Goal: Task Accomplishment & Management: Use online tool/utility

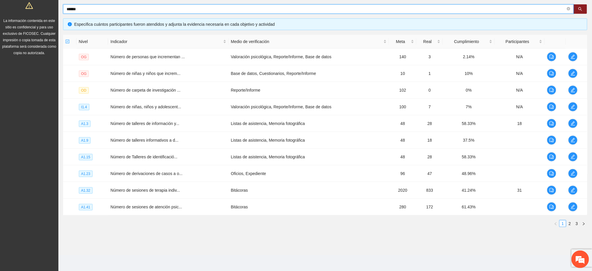
drag, startPoint x: 84, startPoint y: 10, endPoint x: 61, endPoint y: 15, distance: 23.9
click at [61, 15] on div "Objetivo general Meta: 680.00 Real: 26.00 Cumplimiento: 6.68 % Objetivos especí…" at bounding box center [325, 94] width 534 height 283
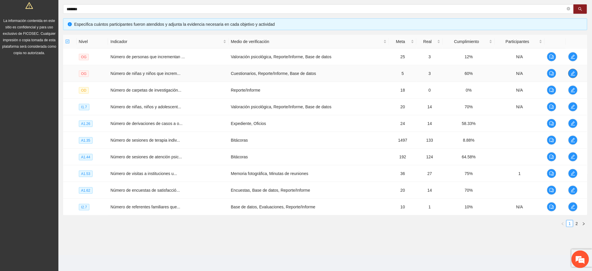
click at [575, 74] on icon "edit" at bounding box center [573, 73] width 5 height 5
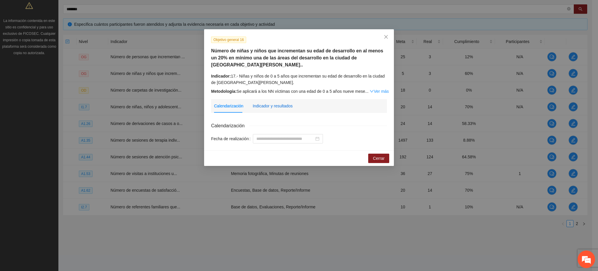
click at [284, 103] on div "Indicador y resultados" at bounding box center [273, 106] width 40 height 6
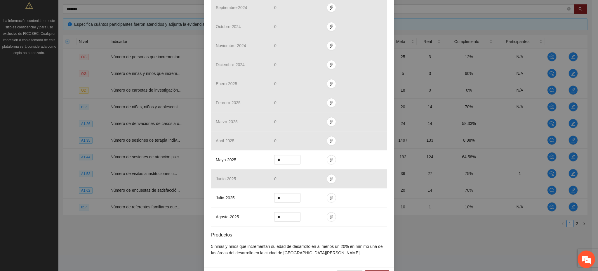
scroll to position [186, 0]
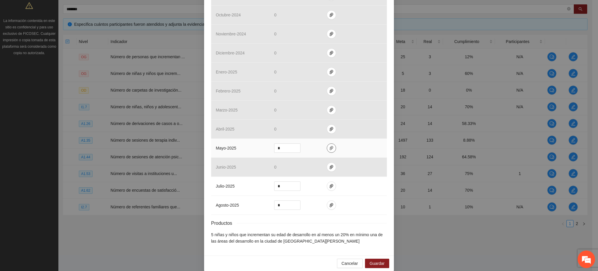
click at [330, 146] on icon "paper-clip" at bounding box center [332, 148] width 4 height 4
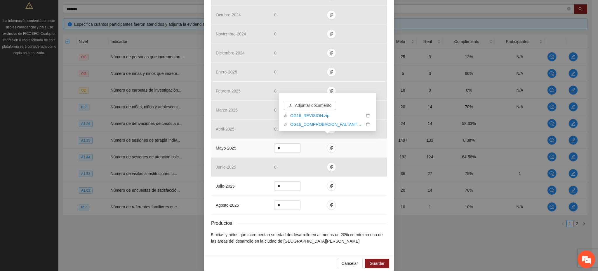
click at [314, 106] on span "Adjuntar documento" at bounding box center [313, 105] width 37 height 6
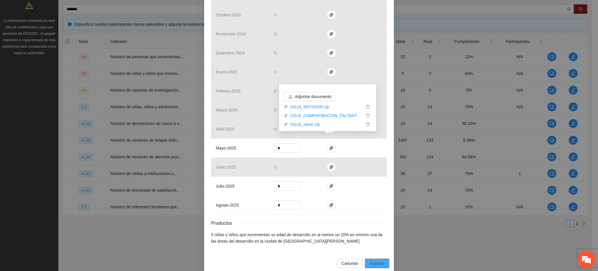
click at [370, 260] on span "Guardar" at bounding box center [377, 263] width 15 height 6
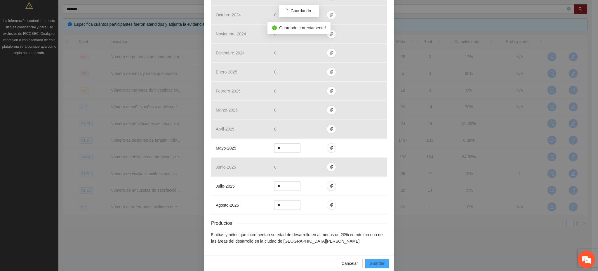
scroll to position [157, 0]
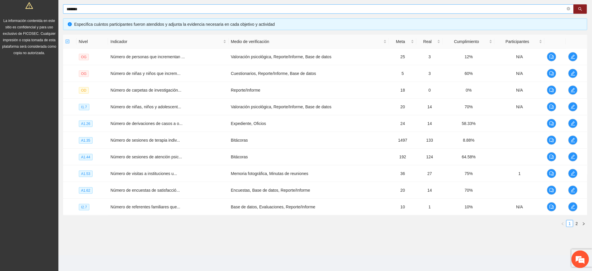
click at [89, 7] on input "*******" at bounding box center [316, 9] width 499 height 6
drag, startPoint x: 88, startPoint y: 8, endPoint x: 62, endPoint y: 14, distance: 26.6
click at [62, 14] on div "Objetivo general Meta: 680.00 Real: 26.00 Cumplimiento: 6.68 % Objetivos especí…" at bounding box center [325, 94] width 534 height 283
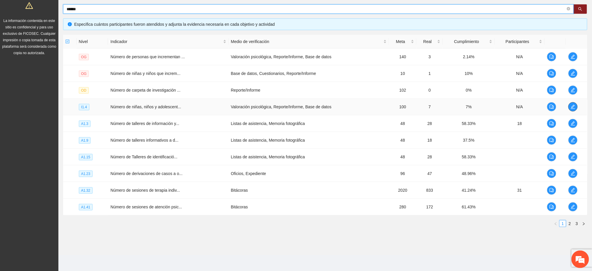
click at [576, 107] on span "edit" at bounding box center [573, 106] width 9 height 5
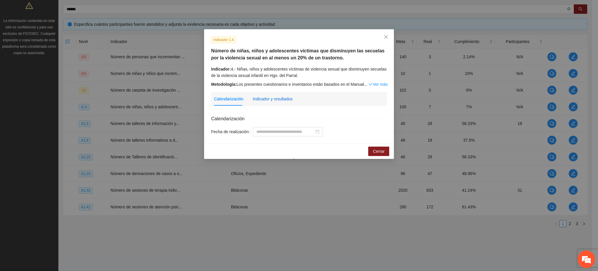
click at [269, 100] on div "Indicador y resultados" at bounding box center [273, 99] width 40 height 6
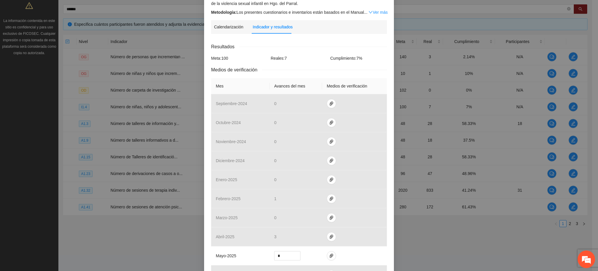
scroll to position [156, 0]
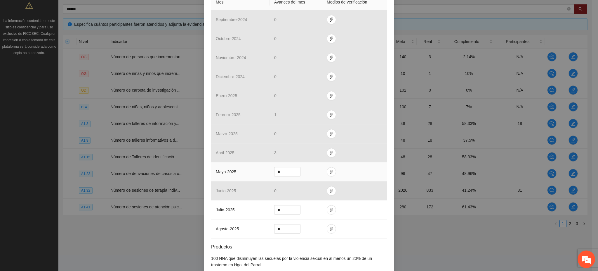
click at [328, 177] on td at bounding box center [354, 171] width 65 height 19
click at [327, 175] on button "button" at bounding box center [331, 171] width 9 height 9
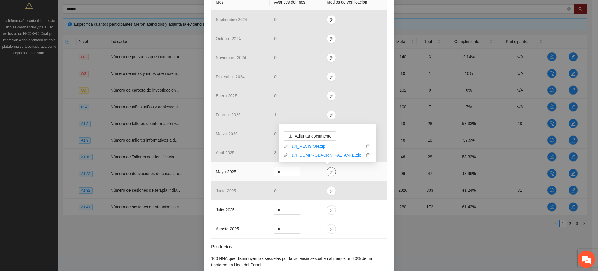
click at [327, 175] on button "button" at bounding box center [331, 171] width 9 height 9
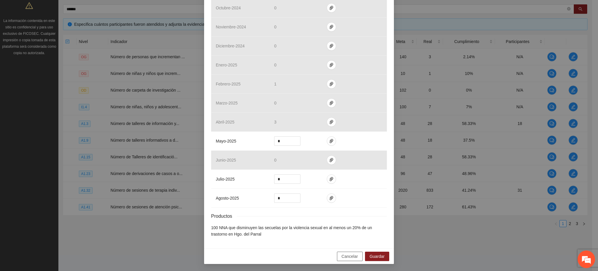
click at [342, 258] on span "Cancelar" at bounding box center [350, 256] width 16 height 6
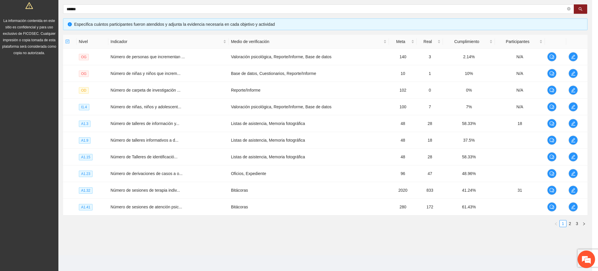
scroll to position [157, 0]
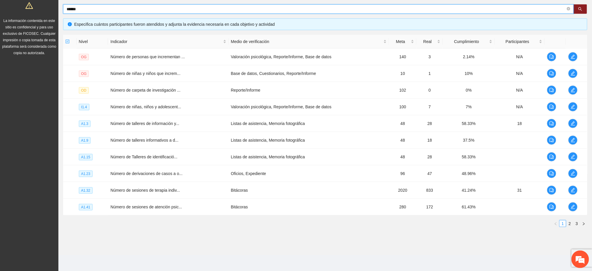
drag, startPoint x: 83, startPoint y: 8, endPoint x: 63, endPoint y: 14, distance: 20.6
click at [63, 14] on div "Objetivo general Meta: 680.00 Real: 26.00 Cumplimiento: 6.68 % Objetivos especí…" at bounding box center [325, 91] width 525 height 280
type input "******"
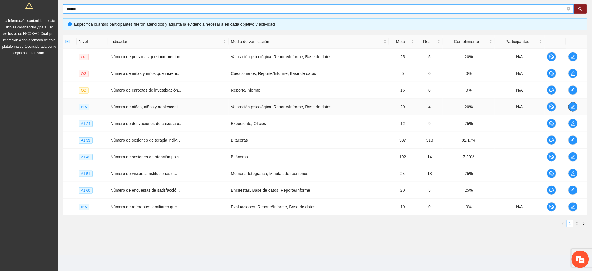
click at [576, 107] on span "edit" at bounding box center [573, 106] width 9 height 5
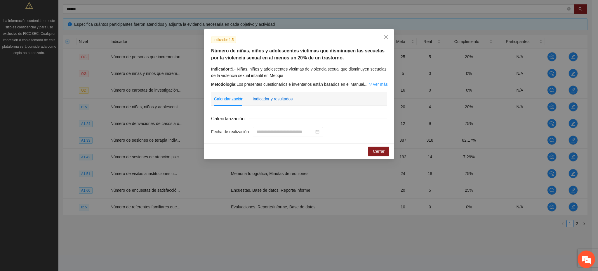
click at [281, 102] on div "Indicador y resultados" at bounding box center [273, 99] width 40 height 6
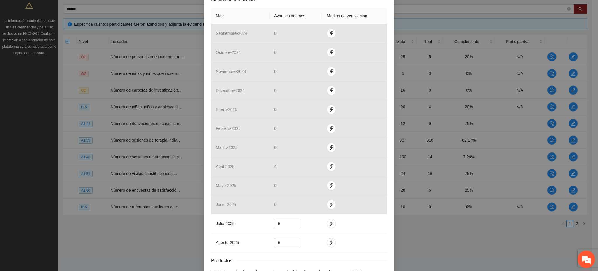
scroll to position [156, 0]
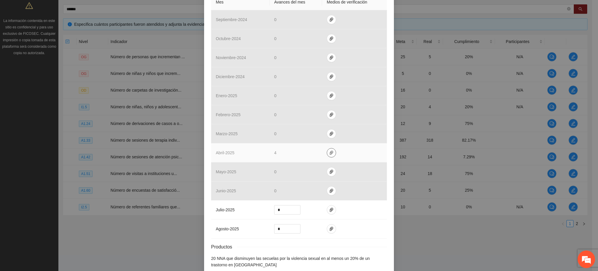
click at [329, 152] on icon "paper-clip" at bounding box center [331, 152] width 5 height 5
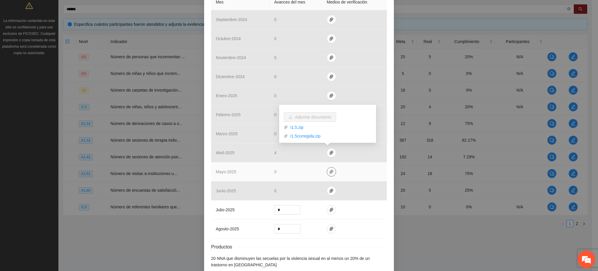
click at [329, 171] on icon "paper-clip" at bounding box center [331, 171] width 5 height 5
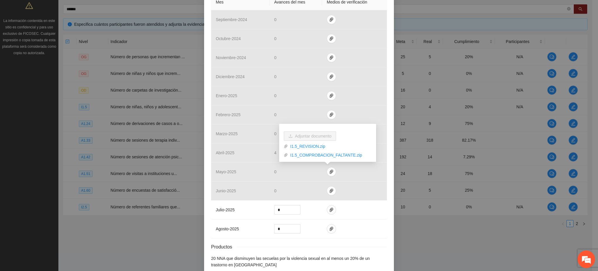
click at [186, 233] on div "Indicador 1.5 Número de niñas, niños y adolescentes víctimas que disminuyen las…" at bounding box center [299, 135] width 598 height 271
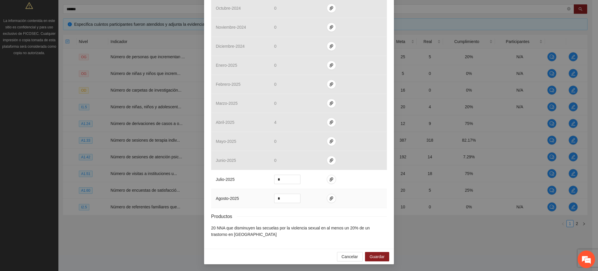
scroll to position [186, 0]
click at [342, 254] on span "Cancelar" at bounding box center [350, 256] width 16 height 6
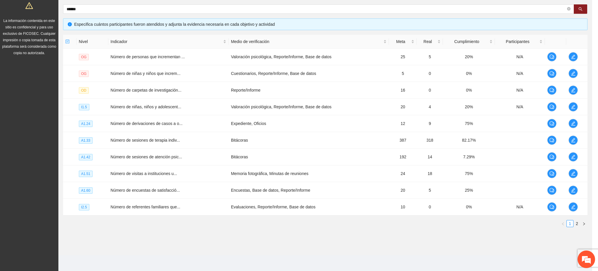
scroll to position [157, 0]
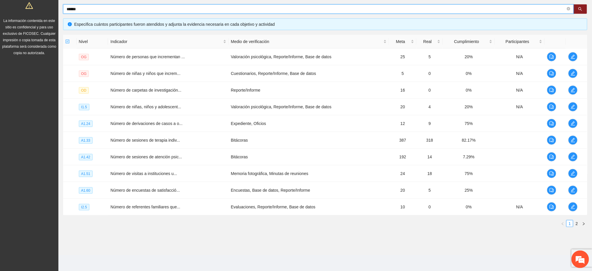
drag, startPoint x: 82, startPoint y: 8, endPoint x: 56, endPoint y: 13, distance: 25.6
click at [56, 13] on section "Solicitudes Proyectos Activos Concluidos Usuarios Perfil de implementadora La i…" at bounding box center [296, 80] width 592 height 382
click at [583, 10] on button "button" at bounding box center [580, 8] width 13 height 9
click at [579, 10] on icon "search" at bounding box center [581, 9] width 4 height 4
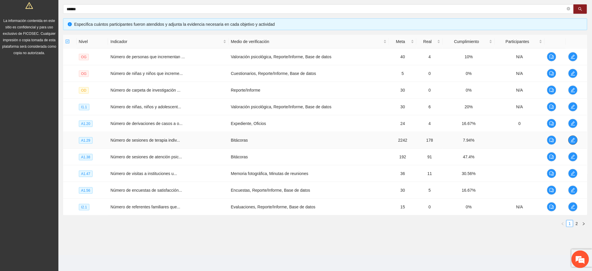
click at [571, 139] on icon "edit" at bounding box center [573, 140] width 5 height 5
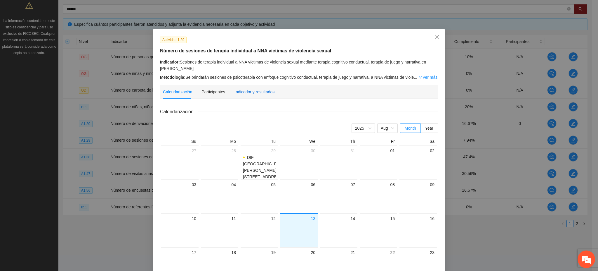
click at [259, 90] on div "Indicador y resultados" at bounding box center [255, 92] width 40 height 6
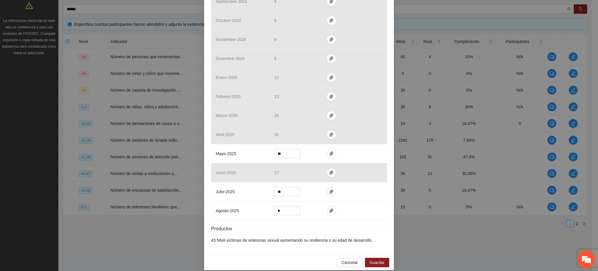
scroll to position [173, 0]
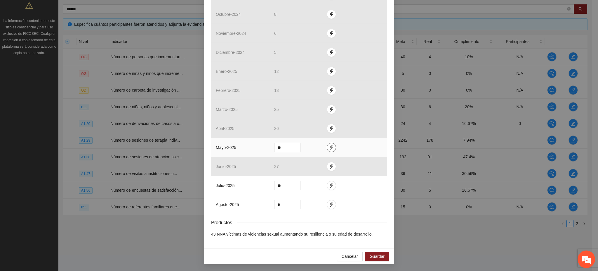
click at [329, 148] on icon "paper-clip" at bounding box center [331, 147] width 5 height 5
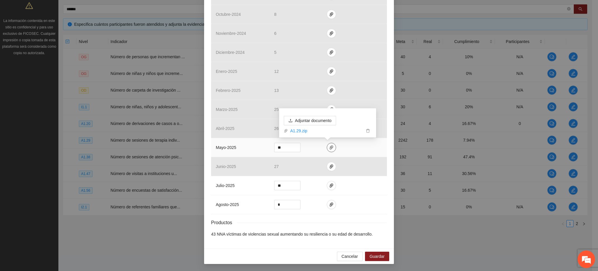
click at [329, 148] on icon "paper-clip" at bounding box center [331, 147] width 5 height 5
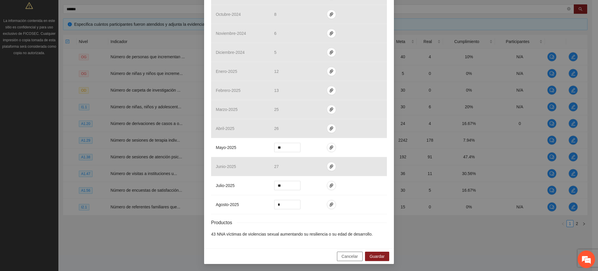
click at [346, 258] on span "Cancelar" at bounding box center [350, 256] width 16 height 6
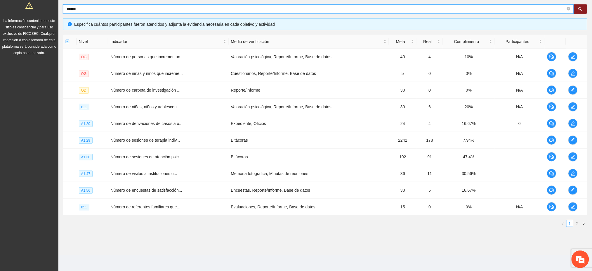
drag, startPoint x: 82, startPoint y: 7, endPoint x: 60, endPoint y: 8, distance: 22.2
click at [60, 8] on div "Objetivo general Meta: 680.00 Real: 26.00 Cumplimiento: 6.68 % Objetivos especí…" at bounding box center [325, 94] width 534 height 283
type input "******"
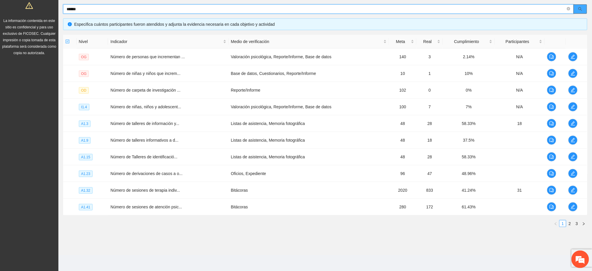
click at [581, 12] on button "button" at bounding box center [580, 8] width 13 height 9
click at [573, 189] on icon "edit" at bounding box center [573, 190] width 5 height 5
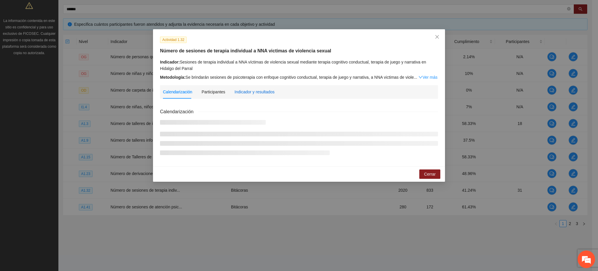
click at [259, 94] on div "Indicador y resultados" at bounding box center [255, 92] width 40 height 6
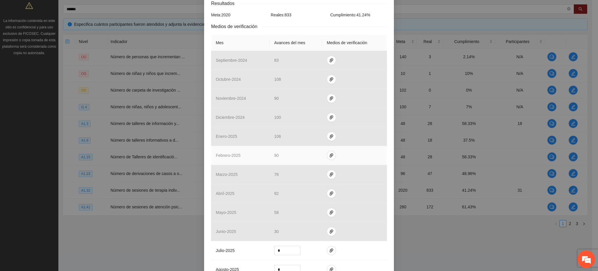
scroll to position [173, 0]
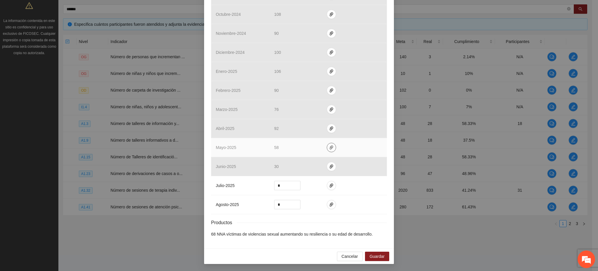
click at [329, 149] on icon "paper-clip" at bounding box center [331, 147] width 5 height 5
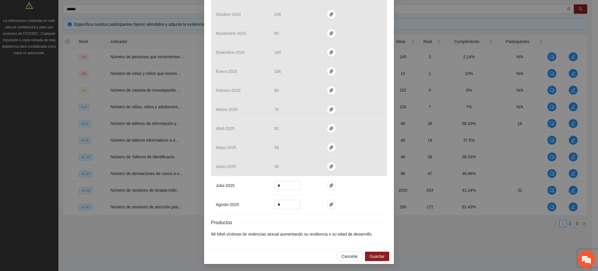
click at [310, 221] on div "Productos" at bounding box center [299, 222] width 176 height 7
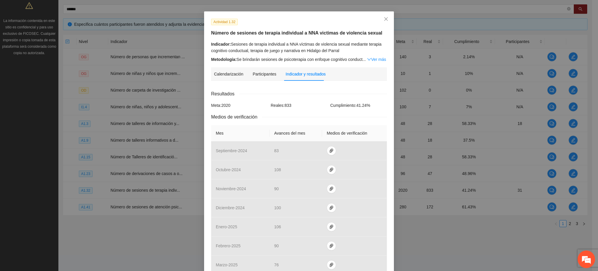
scroll to position [17, 0]
click at [384, 21] on icon "close" at bounding box center [386, 19] width 5 height 5
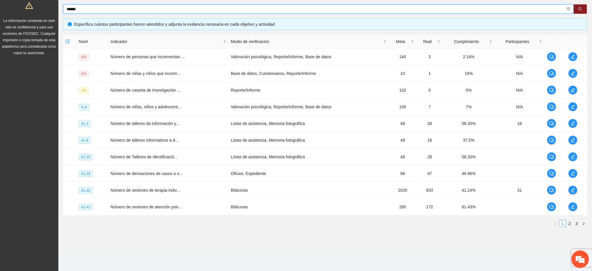
drag, startPoint x: 80, startPoint y: 8, endPoint x: 50, endPoint y: 11, distance: 30.2
click at [50, 11] on section "Solicitudes Proyectos Activos Concluidos Usuarios Perfil de implementadora La i…" at bounding box center [296, 80] width 592 height 382
click at [578, 11] on button "button" at bounding box center [580, 8] width 13 height 9
type input "****"
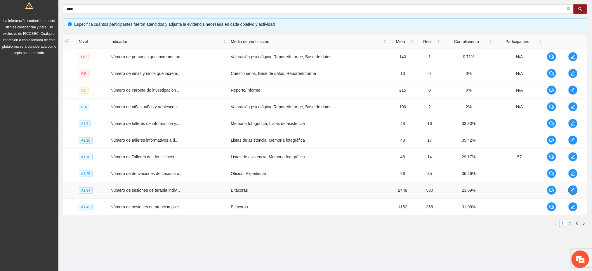
click at [569, 192] on button "button" at bounding box center [573, 189] width 9 height 9
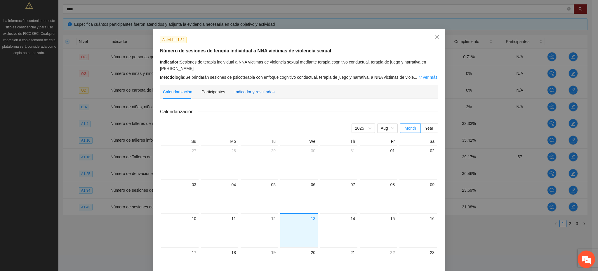
click at [245, 92] on div "Indicador y resultados" at bounding box center [255, 92] width 40 height 6
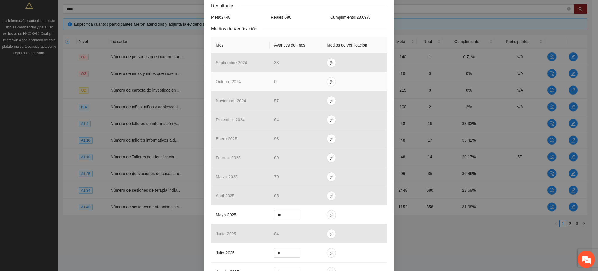
scroll to position [173, 0]
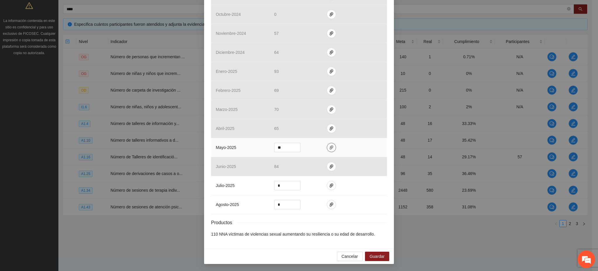
click at [329, 149] on icon "paper-clip" at bounding box center [331, 147] width 5 height 5
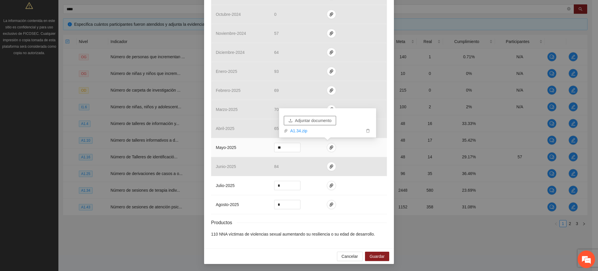
click at [312, 121] on span "Adjuntar documento" at bounding box center [313, 120] width 37 height 6
click at [380, 256] on span "Guardar" at bounding box center [377, 256] width 15 height 6
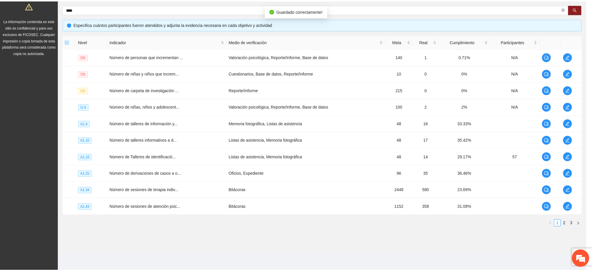
scroll to position [144, 0]
